Goal: Information Seeking & Learning: Compare options

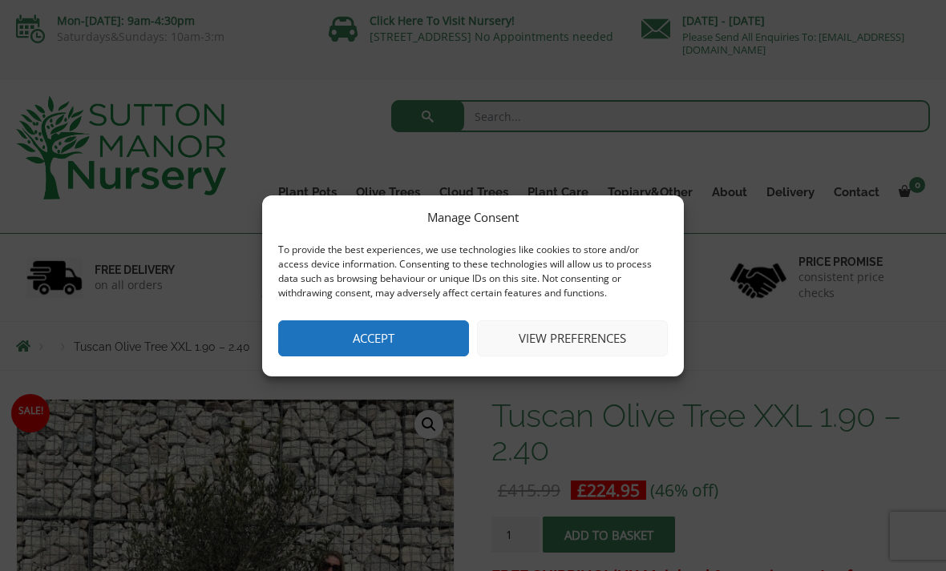
click at [430, 333] on button "Accept" at bounding box center [373, 339] width 191 height 36
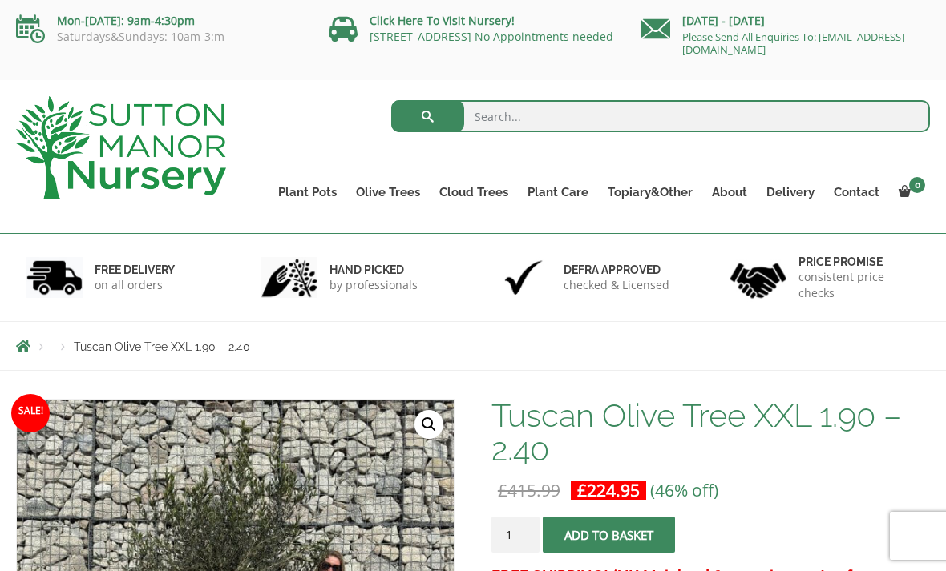
click at [0, 0] on link "Gnarled Olive Trees" at bounding box center [0, 0] width 0 height 0
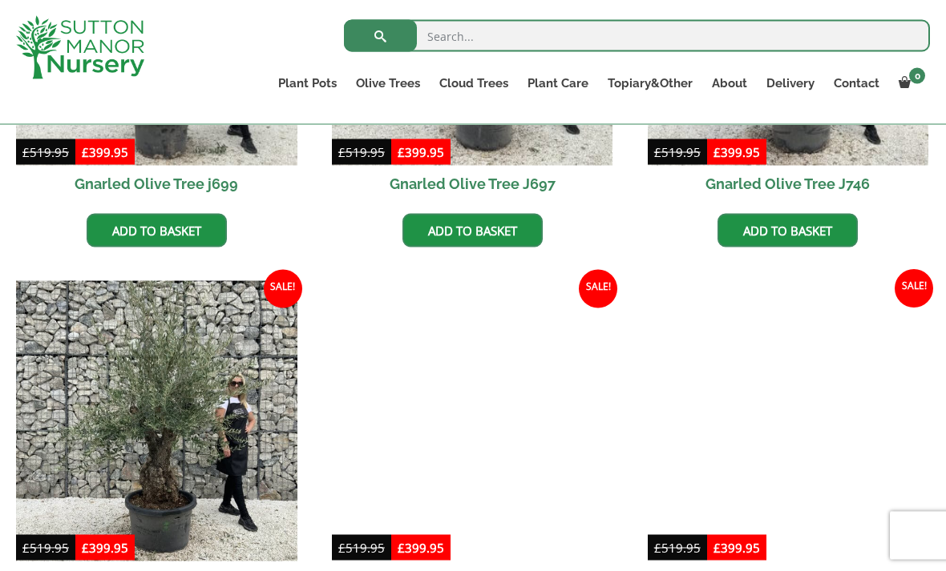
scroll to position [640, 0]
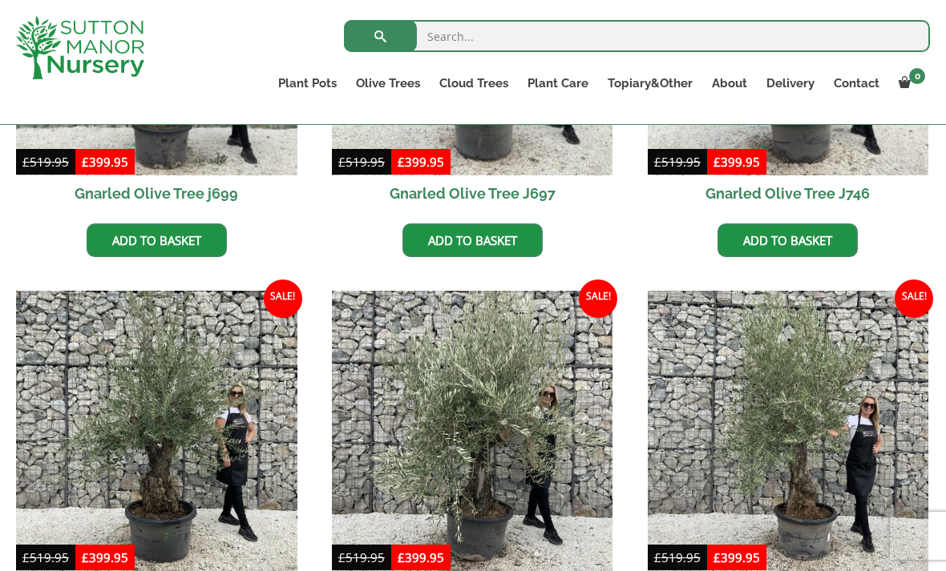
click at [402, 66] on ul "Plant Pots Resin Bonded Pots The Amalfi Pots The Milan Pots The Capri Pots The …" at bounding box center [598, 86] width 661 height 44
click at [0, 0] on link "Gnarled Olive Trees XXL" at bounding box center [0, 0] width 0 height 0
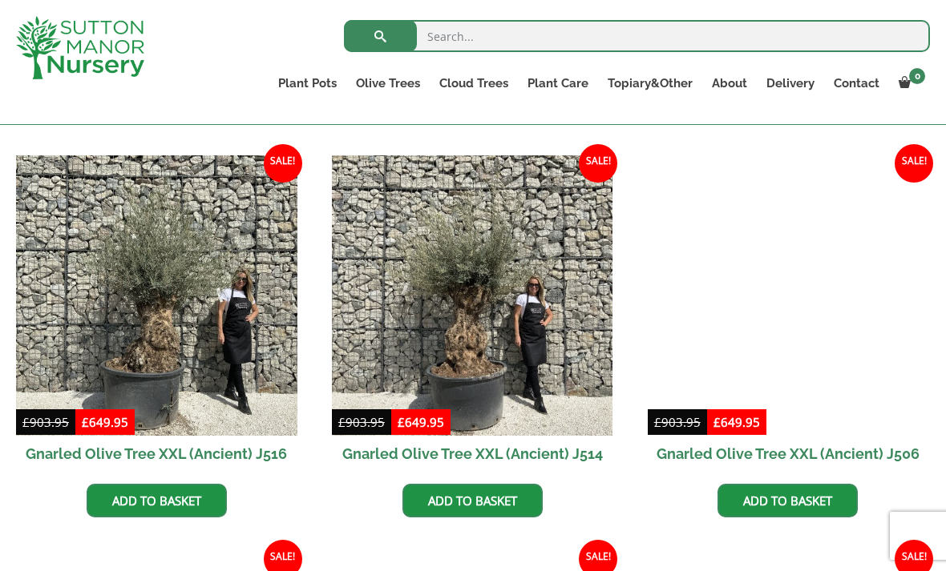
scroll to position [1945, 0]
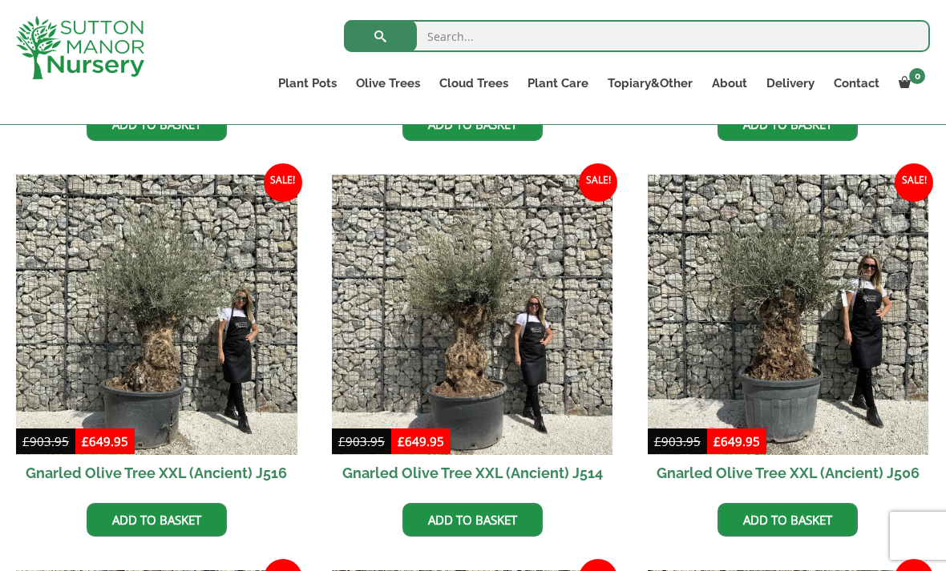
click at [0, 0] on link "Gnarled Plateau Olive Tree XL" at bounding box center [0, 0] width 0 height 0
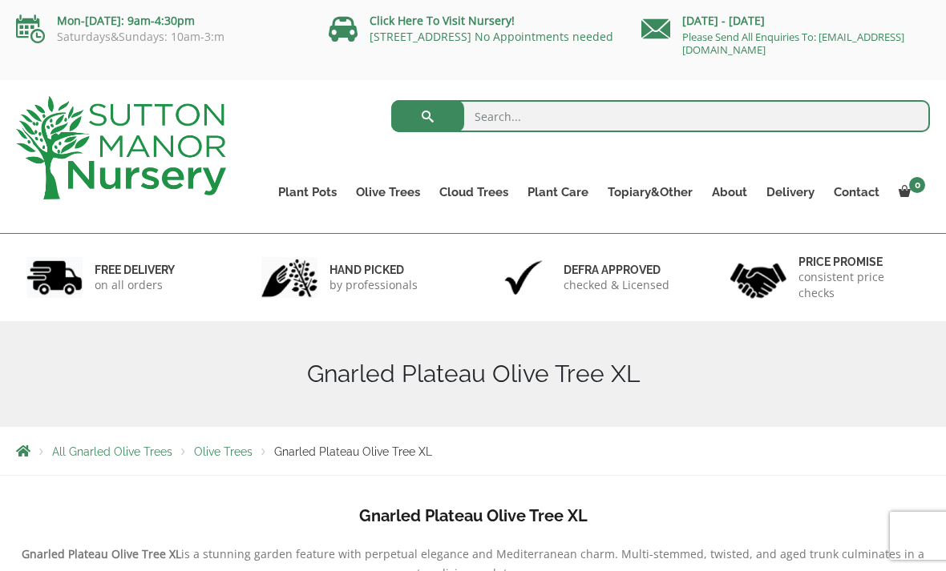
click at [397, 186] on link "Olive Trees" at bounding box center [387, 192] width 83 height 22
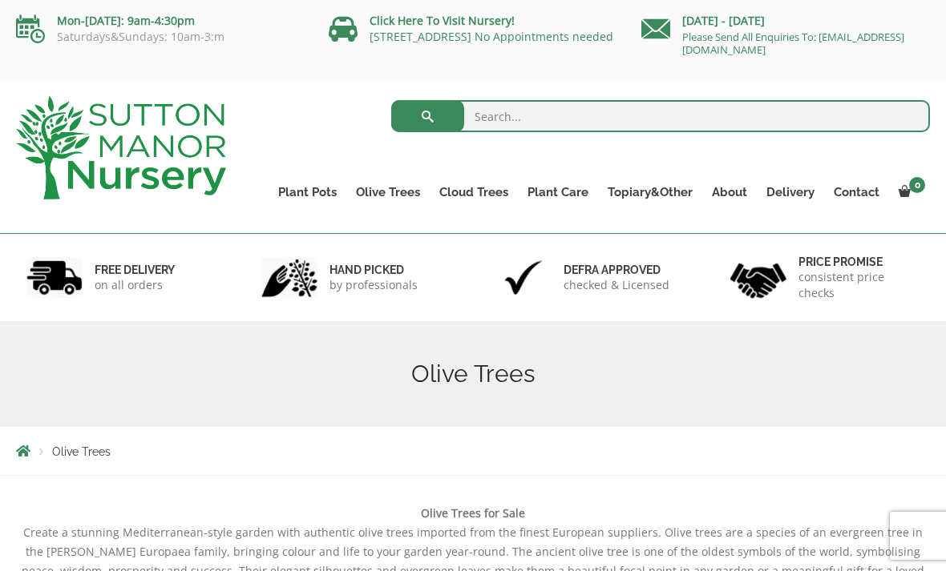
click at [0, 0] on link "Gnarled Multi Stem Olives" at bounding box center [0, 0] width 0 height 0
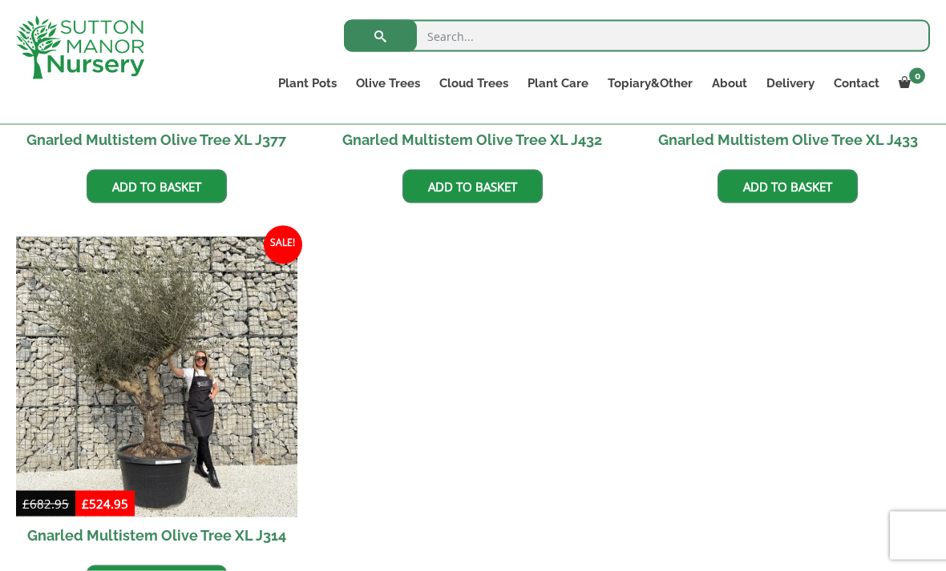
scroll to position [2962, 0]
click at [177, 393] on img at bounding box center [156, 376] width 281 height 281
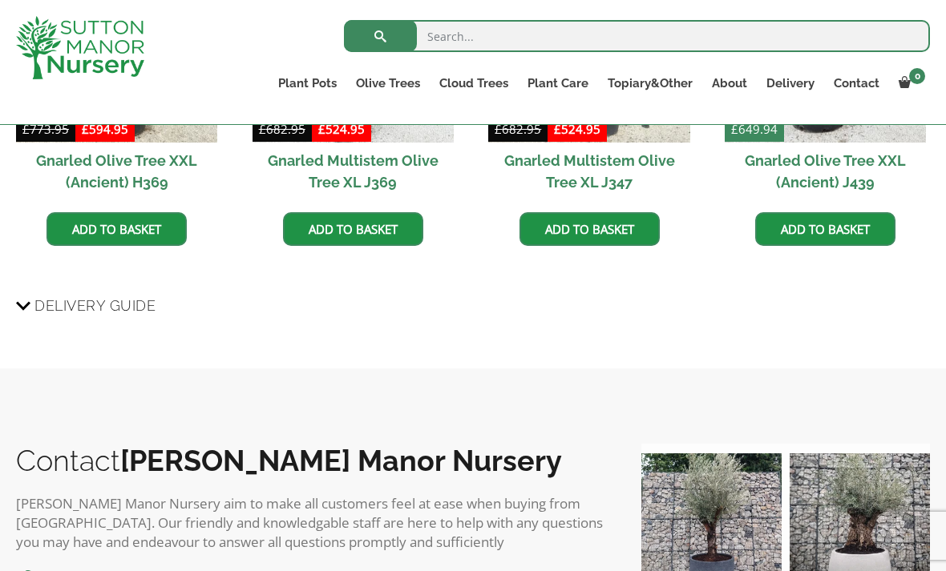
scroll to position [1385, 0]
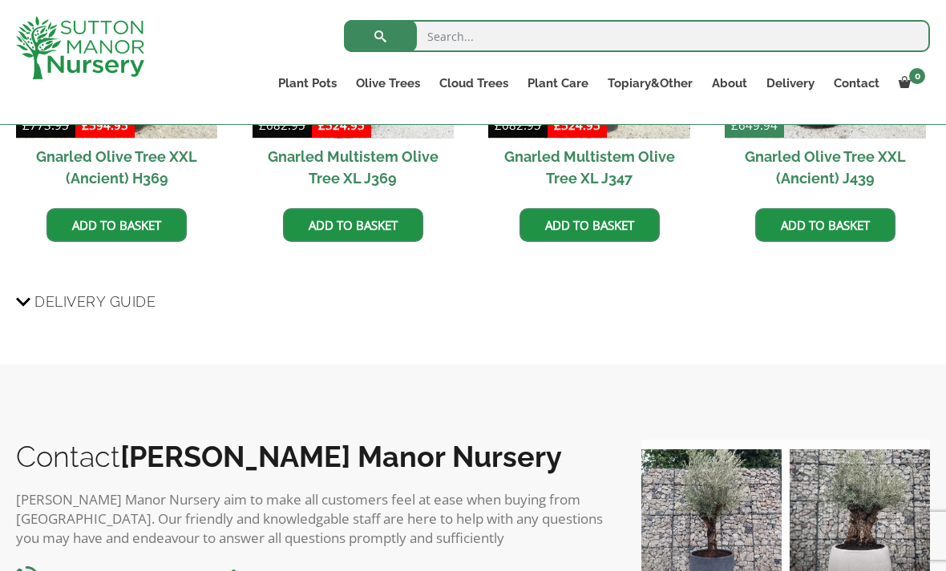
click at [81, 304] on span "Delivery Guide" at bounding box center [94, 302] width 121 height 30
click at [0, 0] on input "Delivery Guide" at bounding box center [0, 0] width 0 height 0
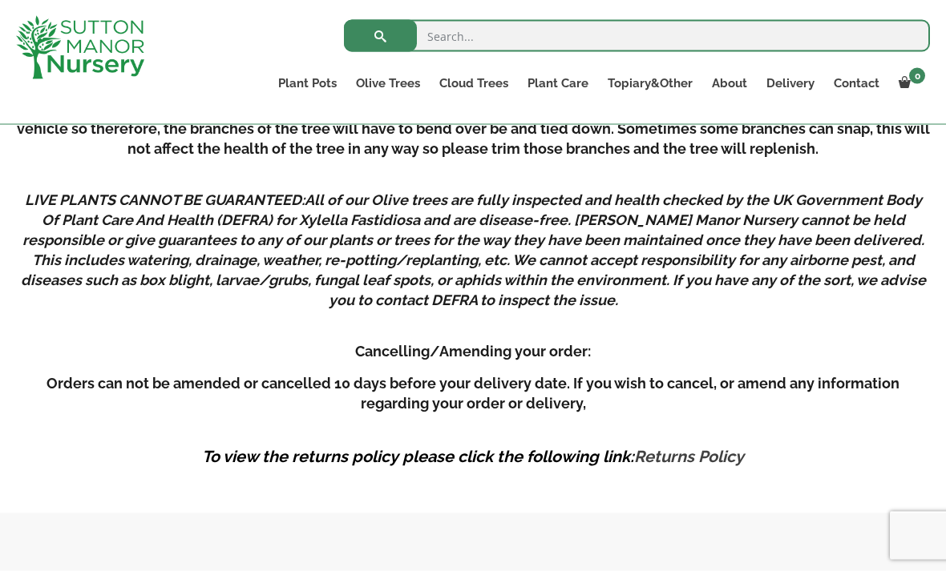
scroll to position [3433, 0]
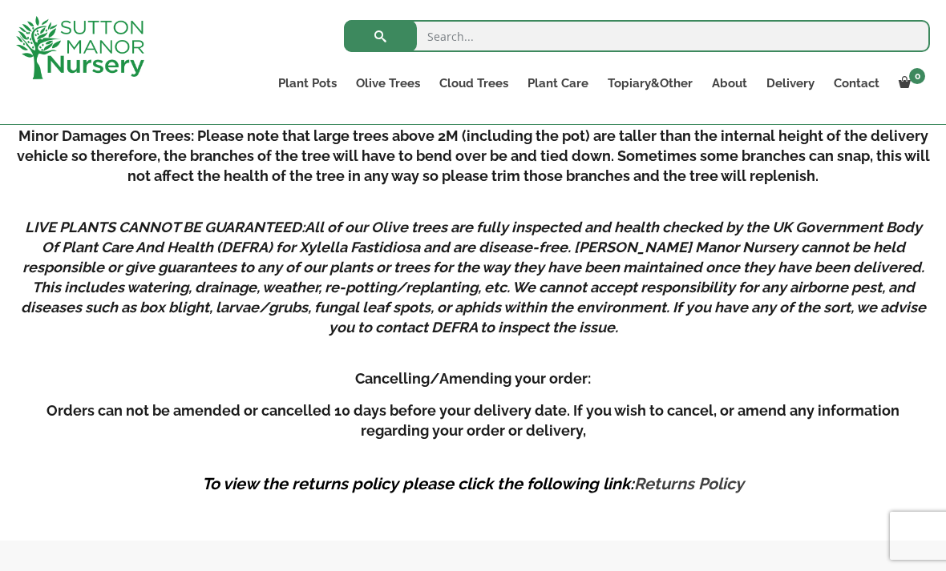
click at [0, 0] on link "Ilex Crenata Cloud Trees" at bounding box center [0, 0] width 0 height 0
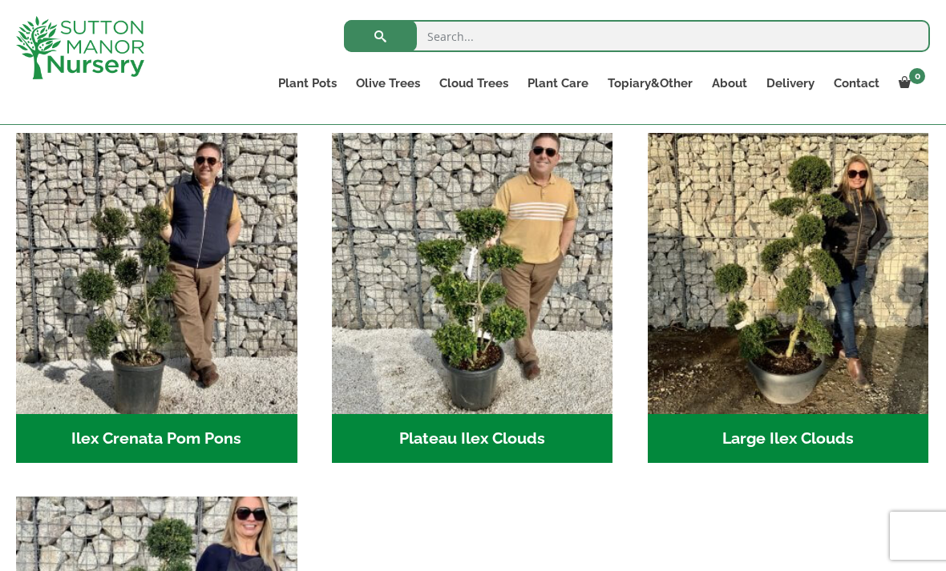
scroll to position [345, 0]
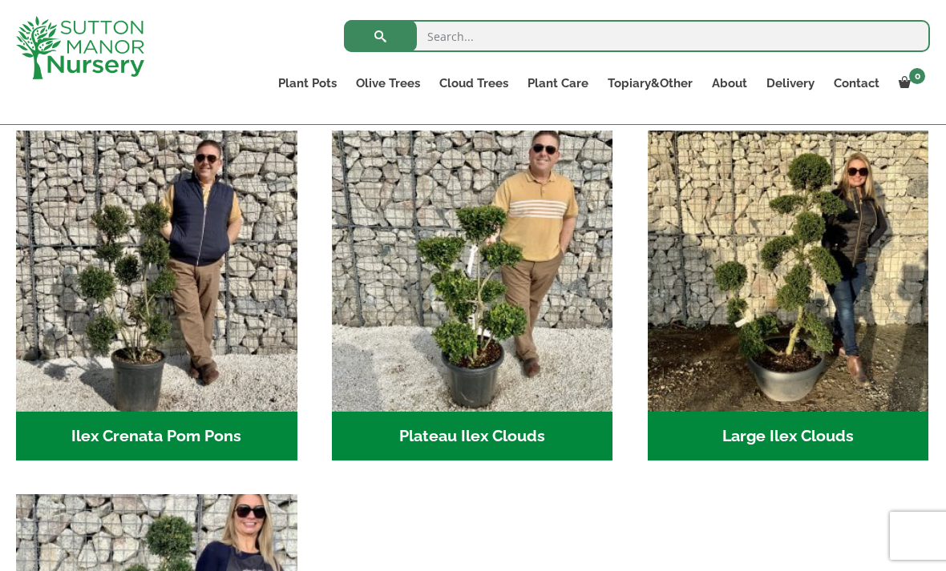
click at [829, 286] on img "Visit product category Large Ilex Clouds" at bounding box center [788, 271] width 281 height 281
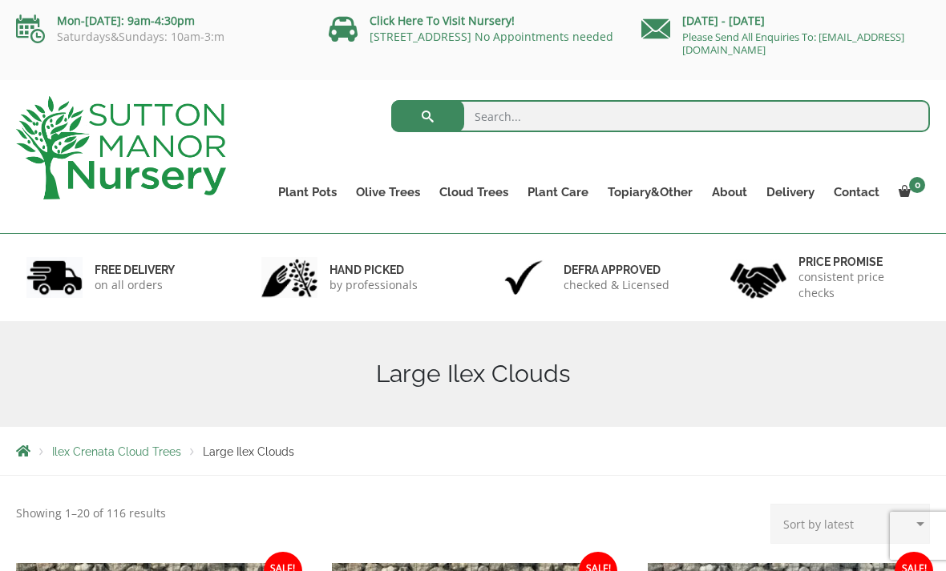
click at [0, 0] on link "Ligustrum Pom Poms" at bounding box center [0, 0] width 0 height 0
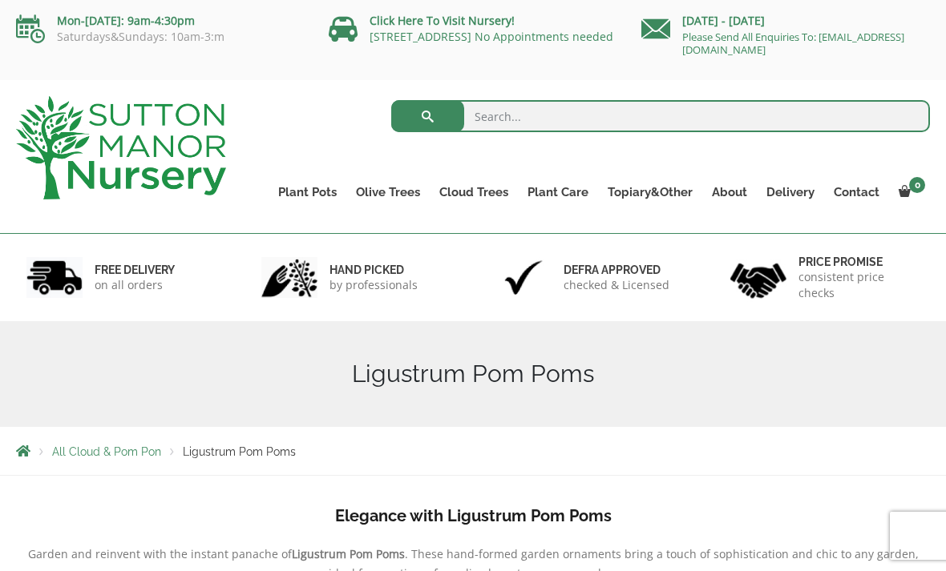
click at [0, 0] on link "The Amalfi Pots" at bounding box center [0, 0] width 0 height 0
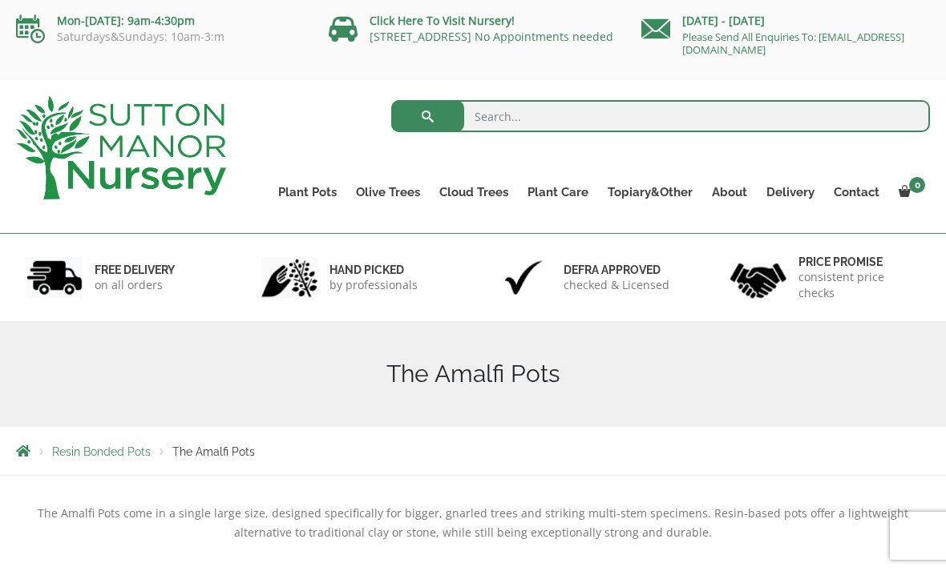
click at [0, 0] on link "Ilex Crenata" at bounding box center [0, 0] width 0 height 0
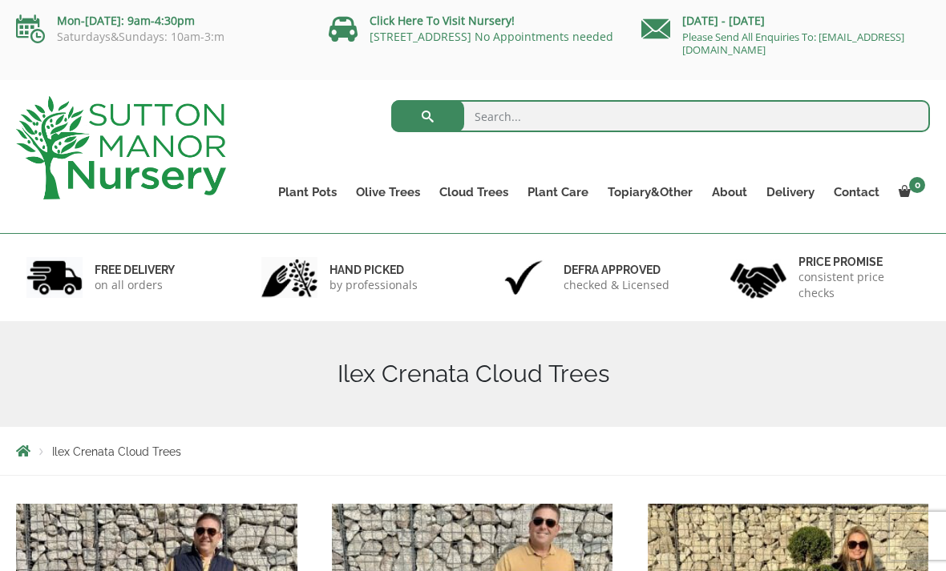
click at [0, 0] on link "Laurus Nobilis Bay Trees" at bounding box center [0, 0] width 0 height 0
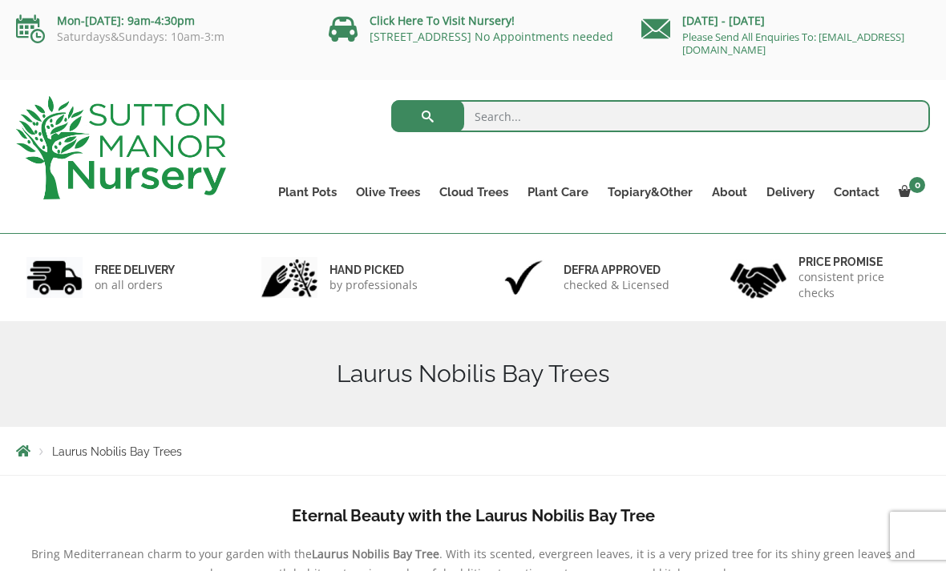
click at [0, 0] on link "Ligustrums" at bounding box center [0, 0] width 0 height 0
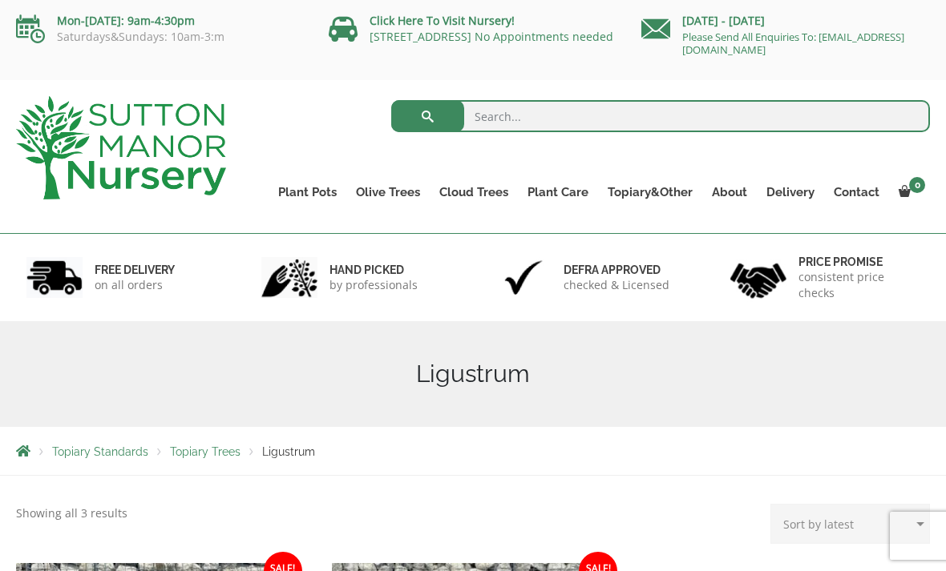
click at [0, 0] on link "Acers" at bounding box center [0, 0] width 0 height 0
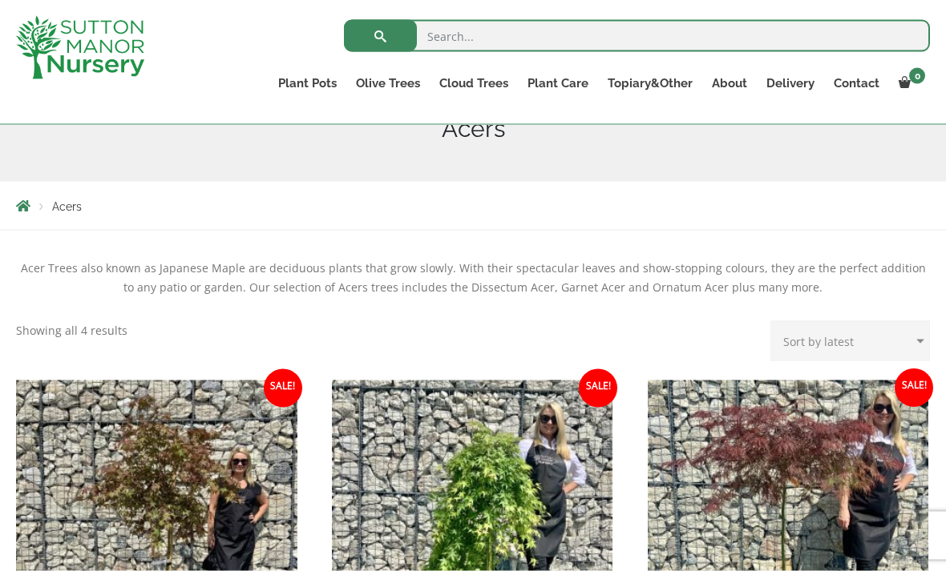
scroll to position [141, 0]
